Goal: Check status: Check status

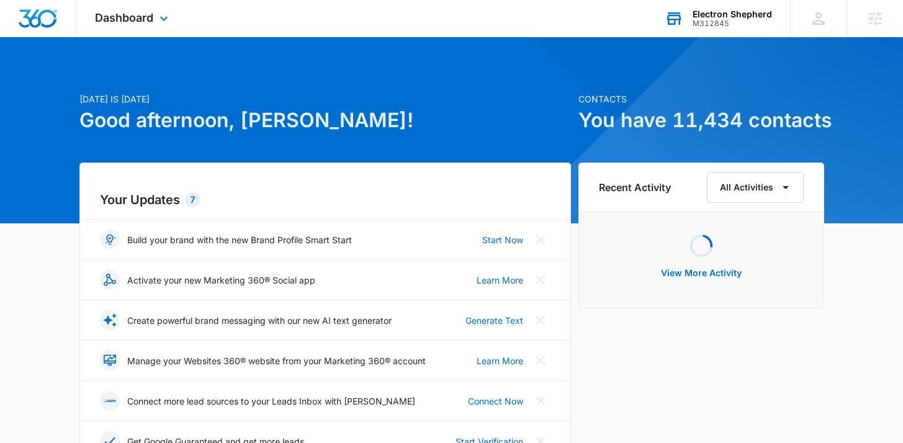
click at [731, 26] on div "M312845" at bounding box center [732, 23] width 79 height 9
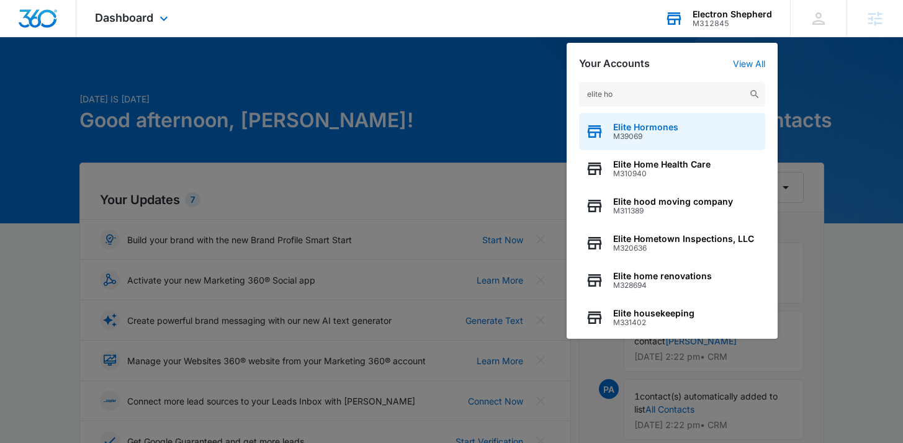
type input "elite ho"
click at [690, 124] on div "Elite Hormones M39069" at bounding box center [672, 131] width 186 height 37
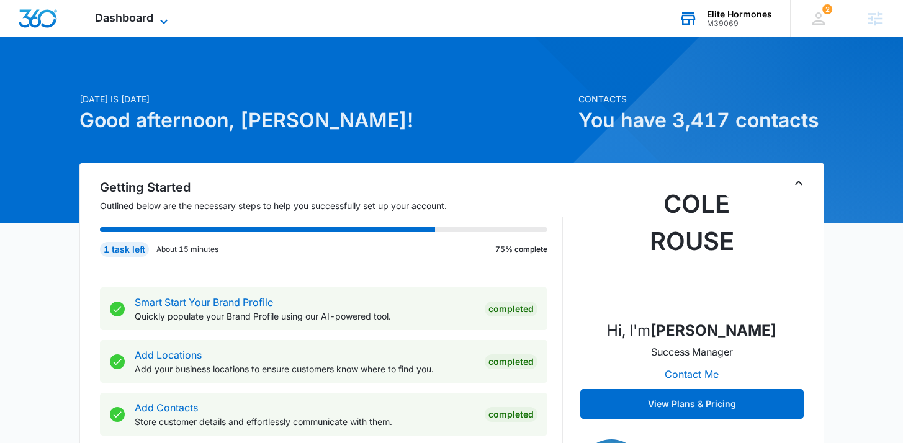
click at [136, 22] on span "Dashboard" at bounding box center [124, 17] width 58 height 13
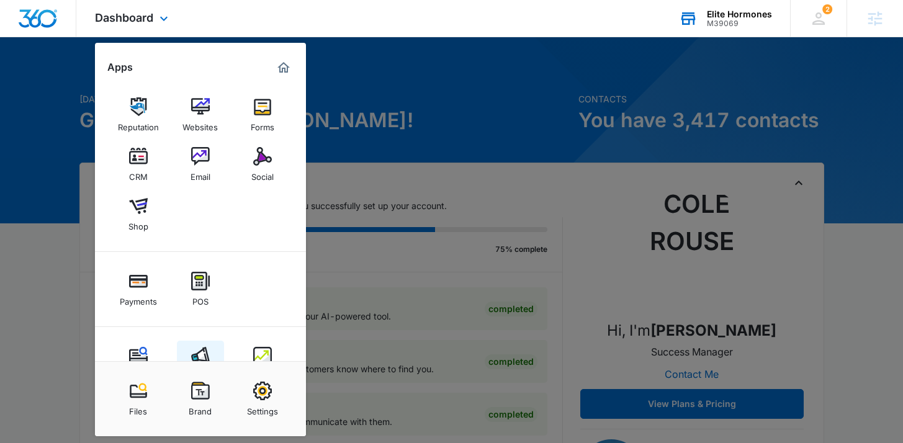
click at [202, 343] on link "Ads" at bounding box center [200, 364] width 47 height 47
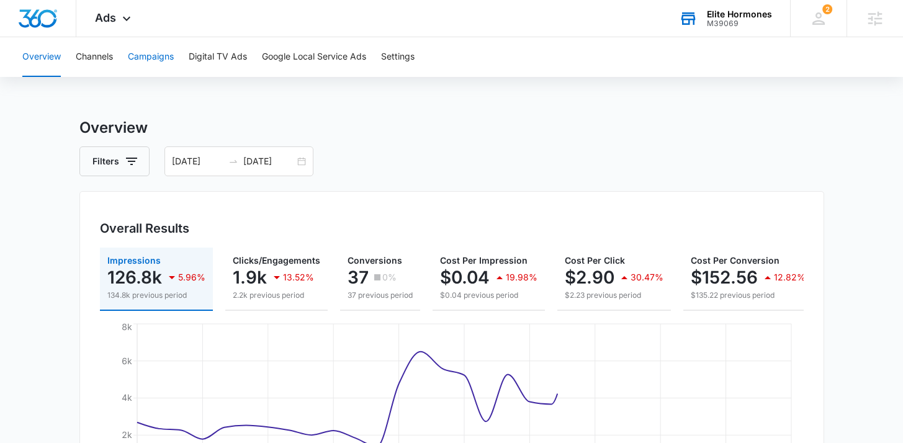
click at [166, 66] on button "Campaigns" at bounding box center [151, 57] width 46 height 40
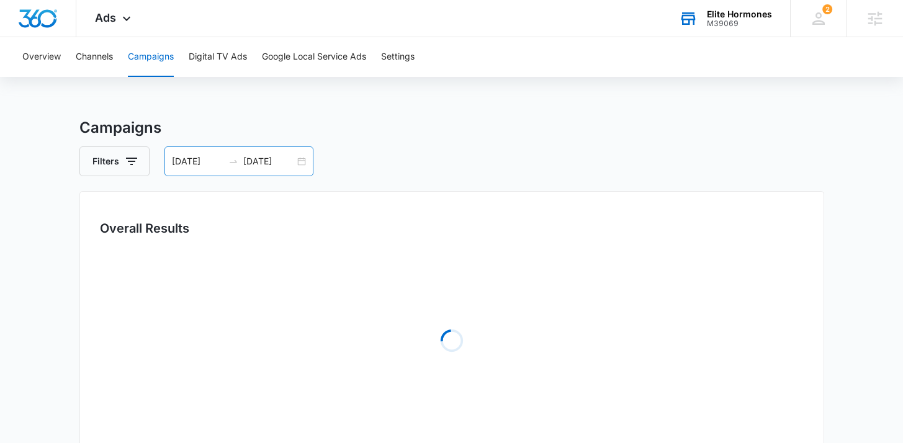
click at [261, 147] on div "[DATE] [DATE]" at bounding box center [239, 162] width 149 height 30
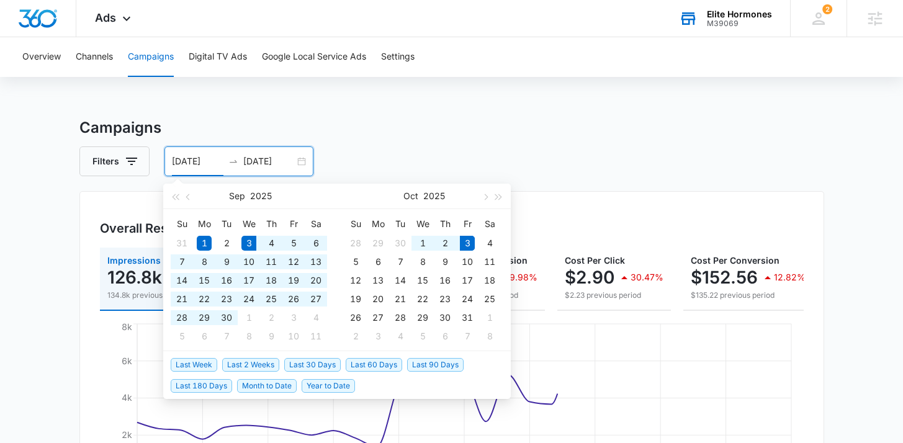
click at [299, 361] on span "Last 30 Days" at bounding box center [312, 365] width 56 height 14
type input "[DATE]"
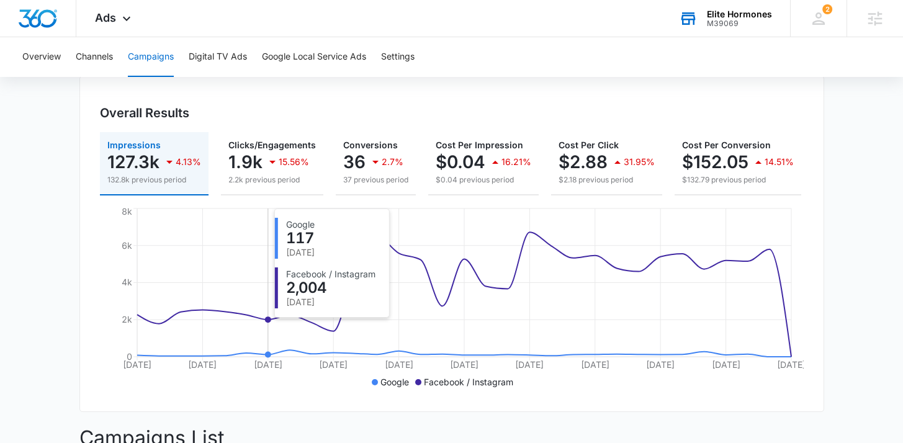
scroll to position [49, 0]
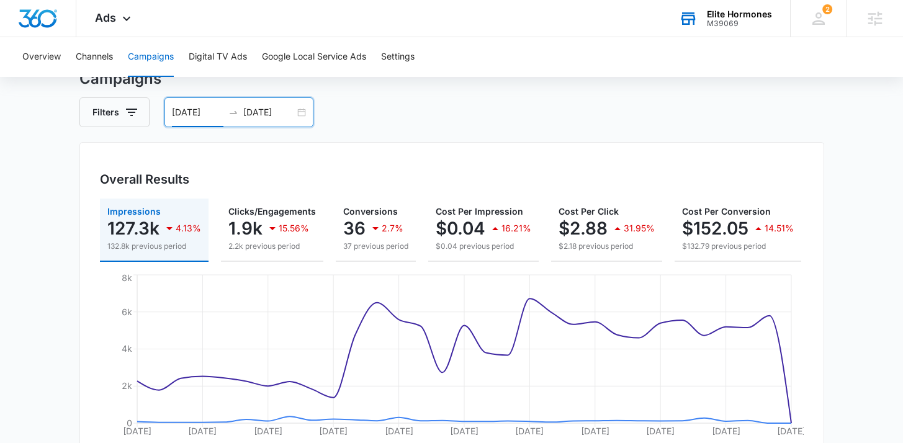
click at [243, 116] on input "[DATE]" at bounding box center [269, 113] width 52 height 14
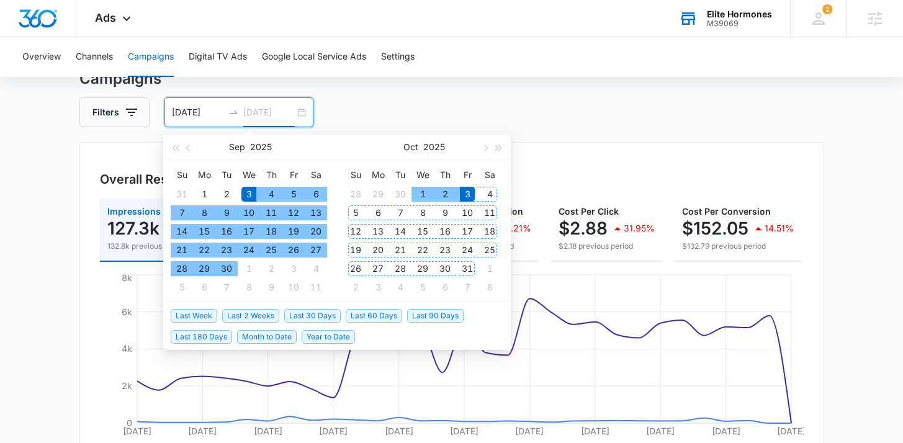
type input "[DATE]"
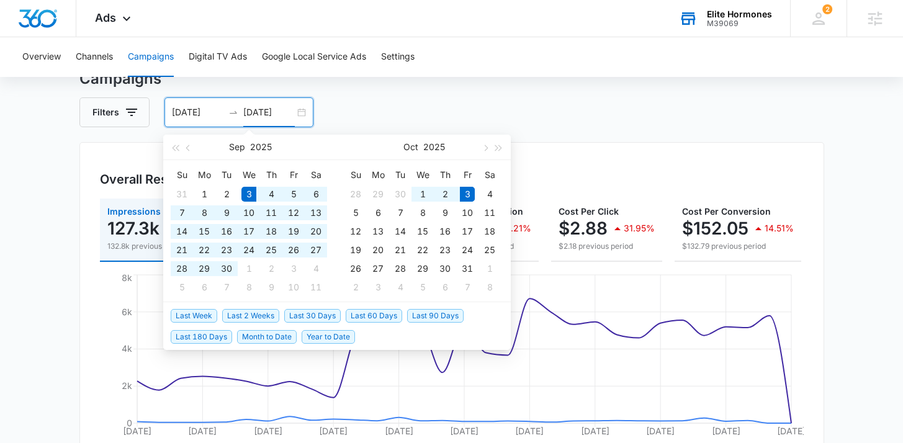
click at [337, 341] on span "Year to Date" at bounding box center [328, 337] width 53 height 14
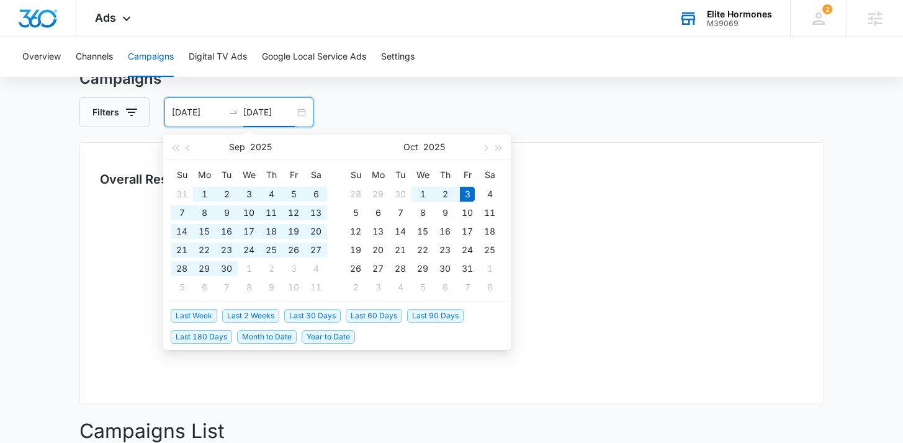
type input "[DATE]"
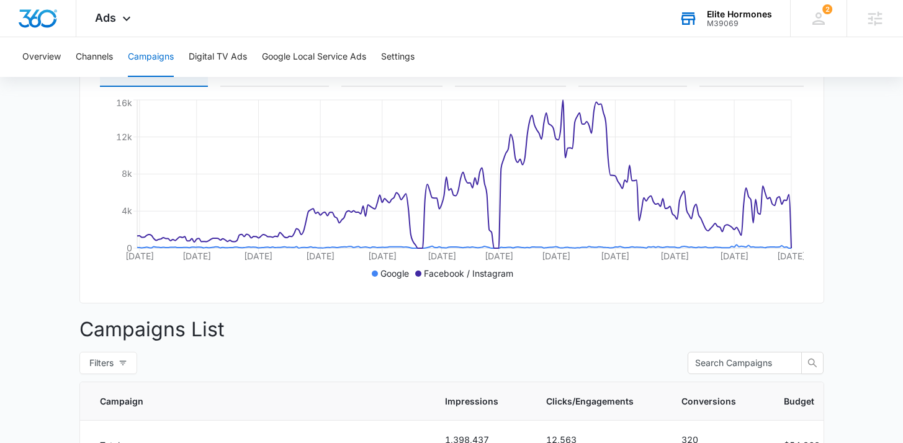
scroll to position [137, 0]
